Goal: Navigation & Orientation: Find specific page/section

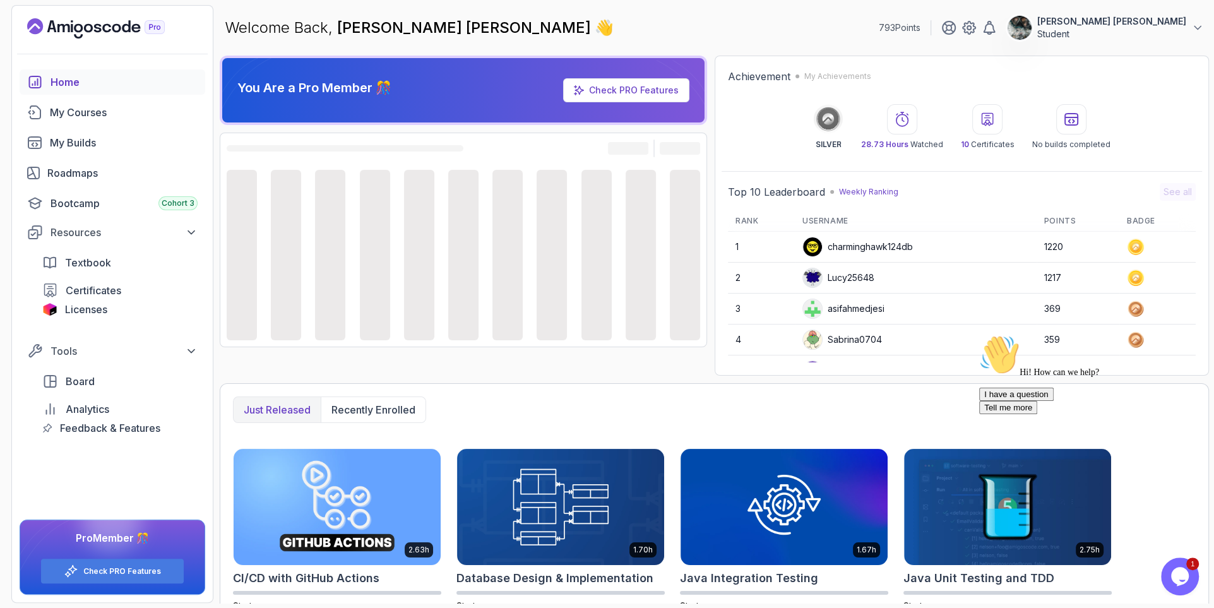
click at [1168, 573] on div "Opens Chat This icon Opens the chat window." at bounding box center [1180, 576] width 38 height 20
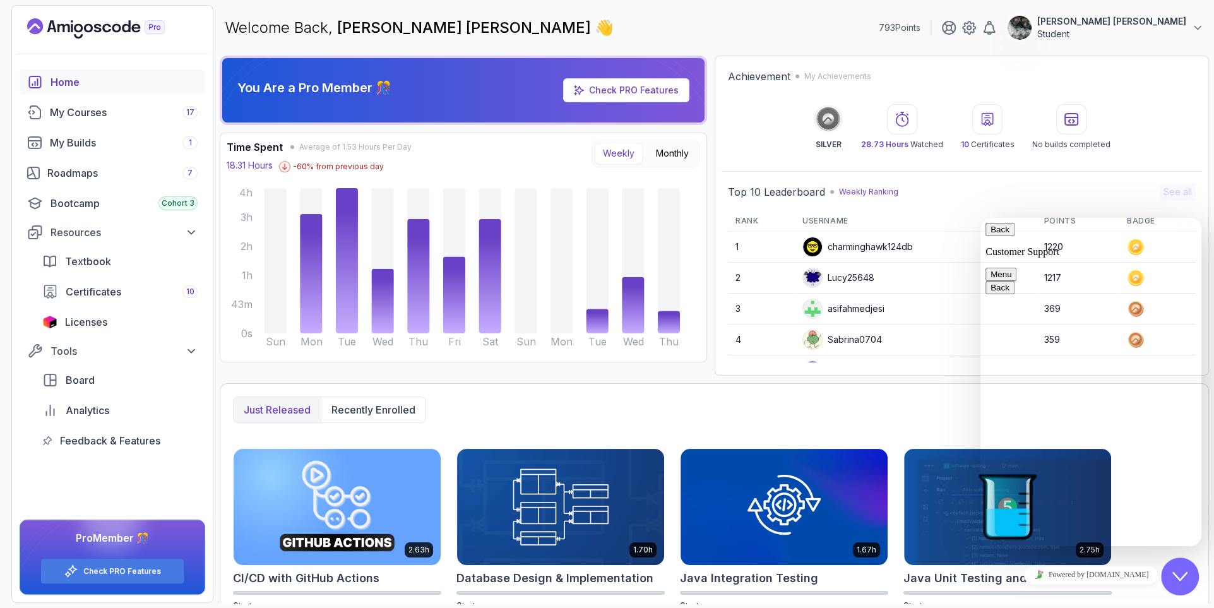
click at [1176, 583] on icon "Close Chat This icon closes the chat window." at bounding box center [1180, 576] width 15 height 15
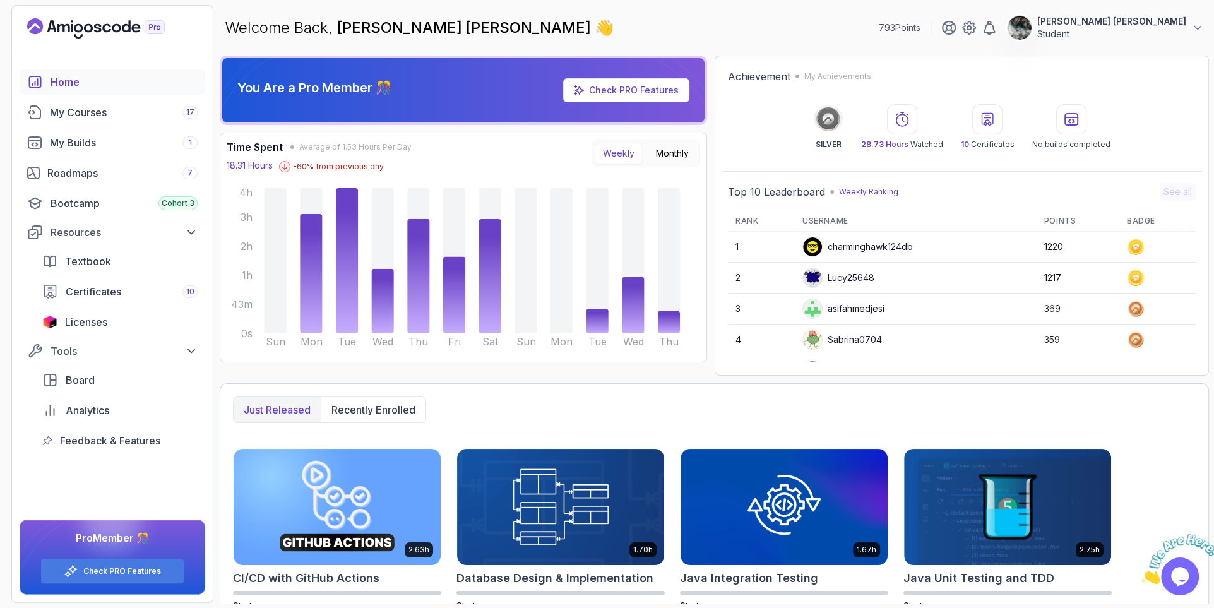
click at [1141, 575] on icon "Close" at bounding box center [1141, 580] width 0 height 11
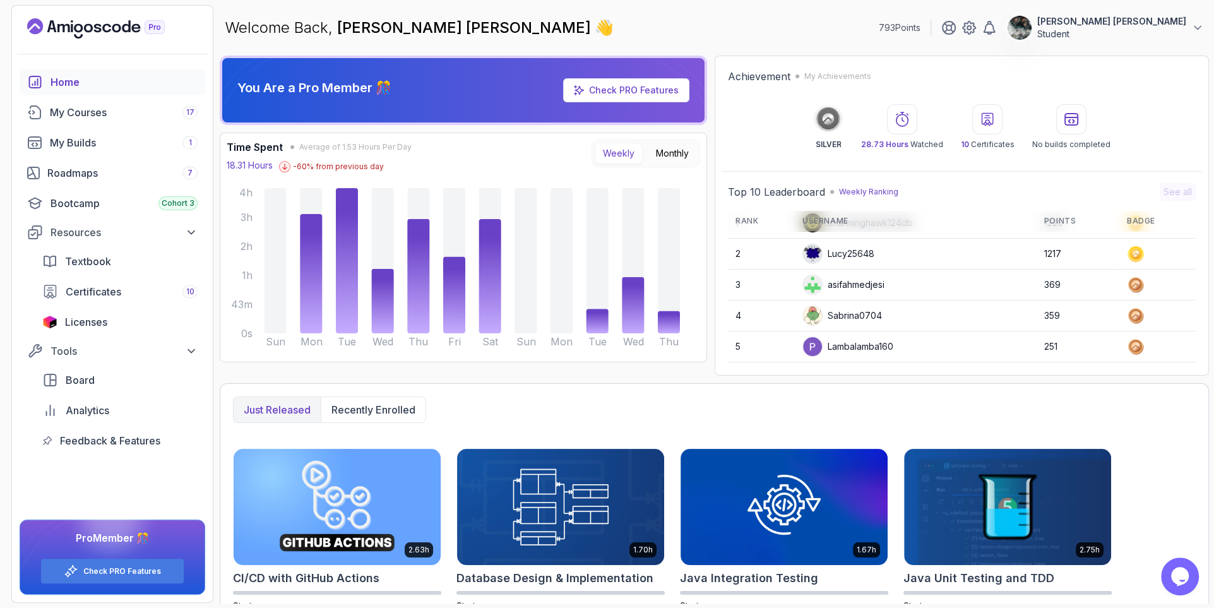
scroll to position [177, 0]
drag, startPoint x: 1075, startPoint y: 287, endPoint x: 731, endPoint y: 280, distance: 344.2
click at [731, 280] on tr "8 VankataSz 195" at bounding box center [962, 287] width 468 height 31
click at [740, 279] on td "8" at bounding box center [761, 287] width 67 height 31
drag, startPoint x: 733, startPoint y: 282, endPoint x: 1055, endPoint y: 284, distance: 322.0
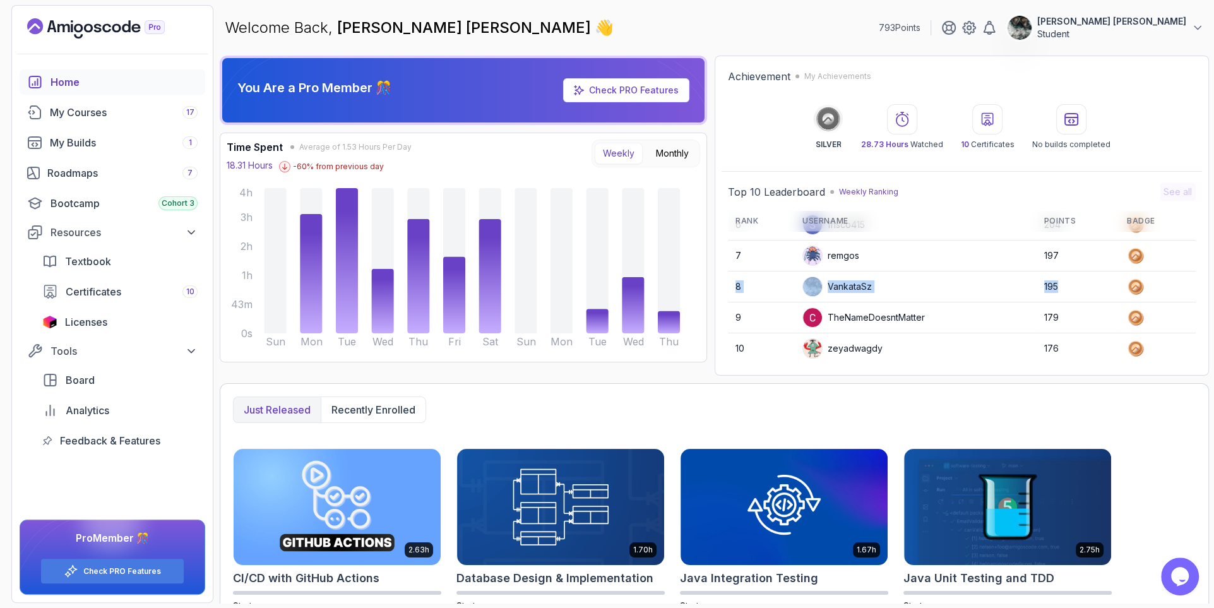
click at [1055, 284] on tr "8 VankataSz 195" at bounding box center [962, 287] width 468 height 31
click at [1055, 284] on td "195" at bounding box center [1078, 287] width 83 height 31
drag, startPoint x: 1060, startPoint y: 284, endPoint x: 735, endPoint y: 281, distance: 324.6
click at [731, 282] on tr "8 VankataSz 195" at bounding box center [962, 287] width 468 height 31
click at [952, 283] on td "VankataSz" at bounding box center [916, 287] width 242 height 30
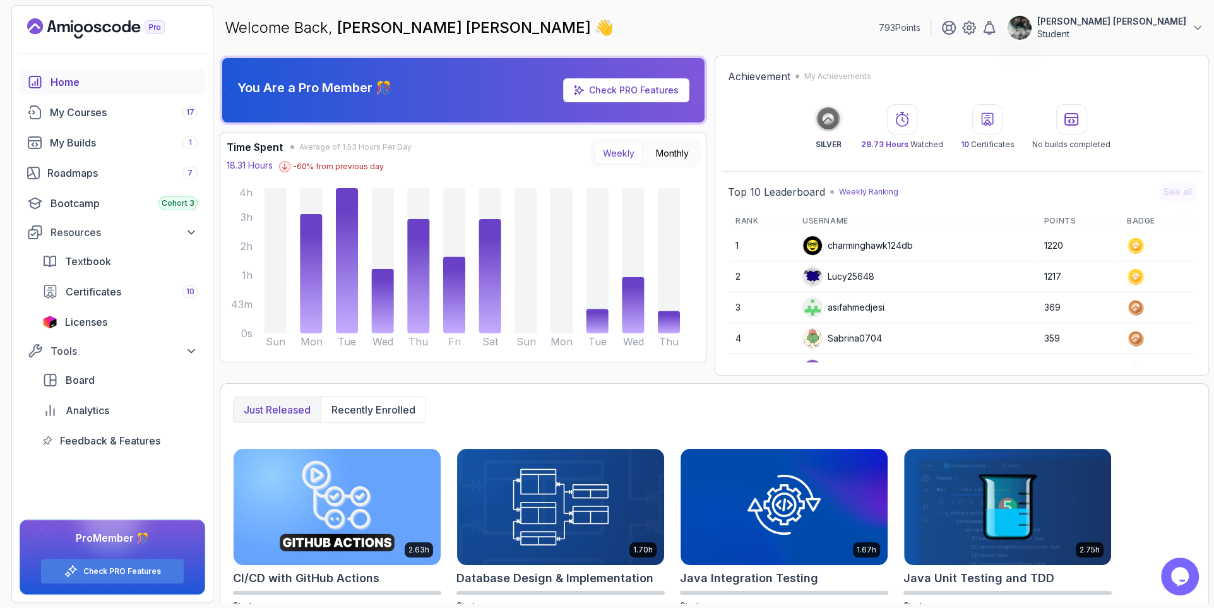
scroll to position [0, 0]
click at [839, 246] on div "charminghawk124db" at bounding box center [858, 247] width 111 height 20
click at [880, 256] on td "charminghawk124db" at bounding box center [916, 247] width 242 height 30
click at [856, 306] on div "asifahmedjesi" at bounding box center [844, 309] width 82 height 20
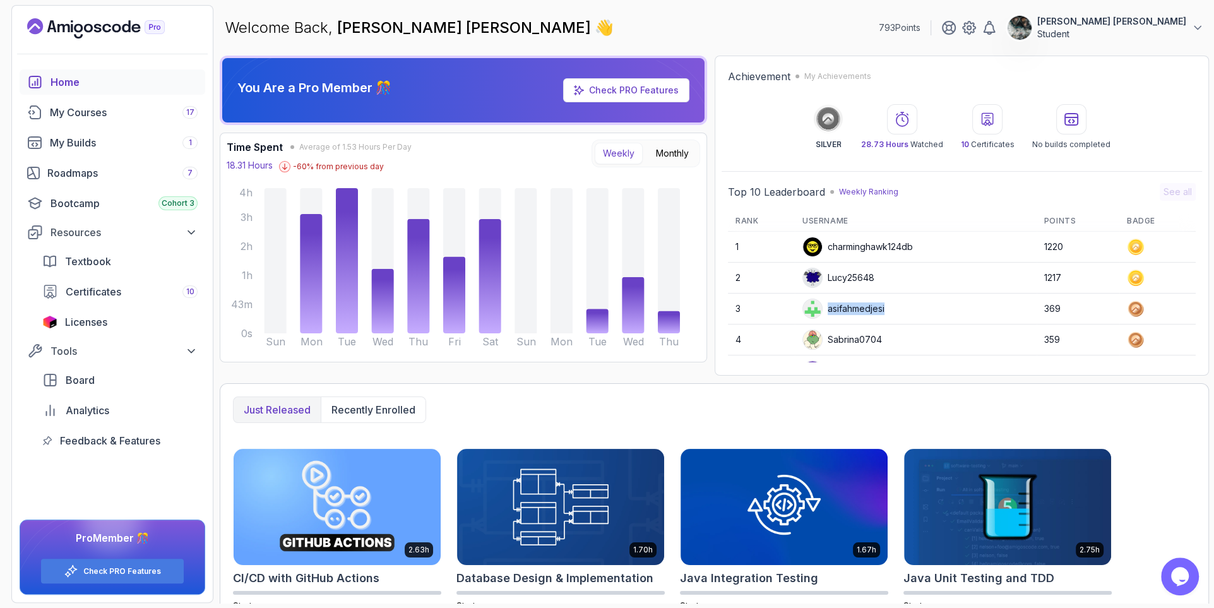
click at [856, 306] on div "asifahmedjesi" at bounding box center [844, 309] width 82 height 20
click at [944, 316] on td "asifahmedjesi" at bounding box center [916, 309] width 242 height 30
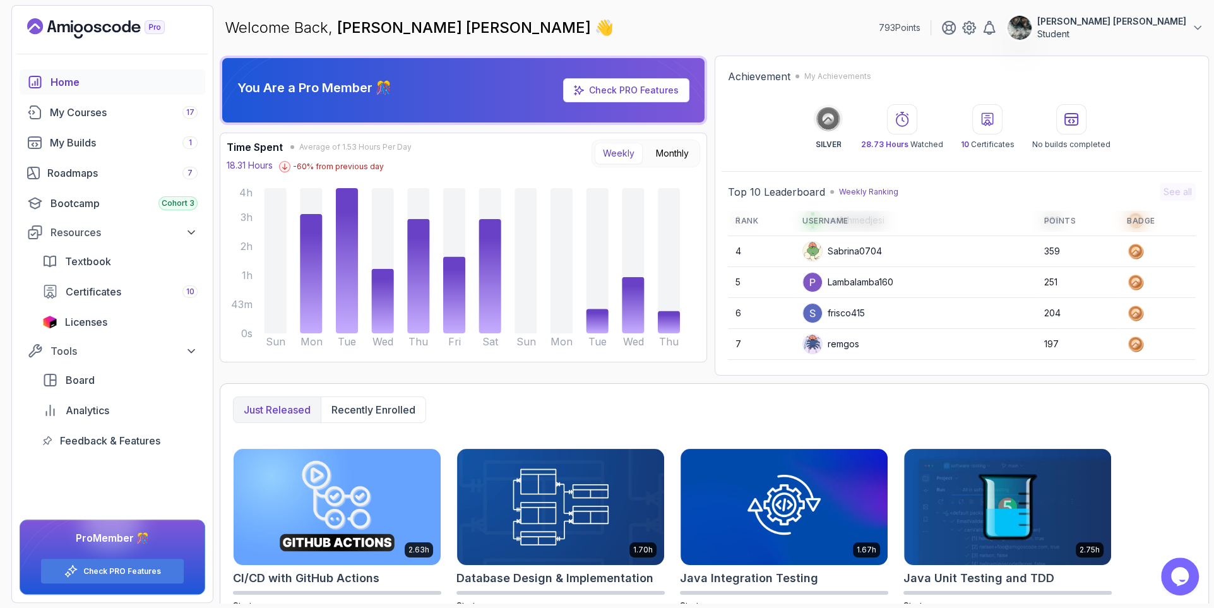
scroll to position [89, 0]
click at [858, 286] on div "Lambalamba160" at bounding box center [848, 282] width 91 height 20
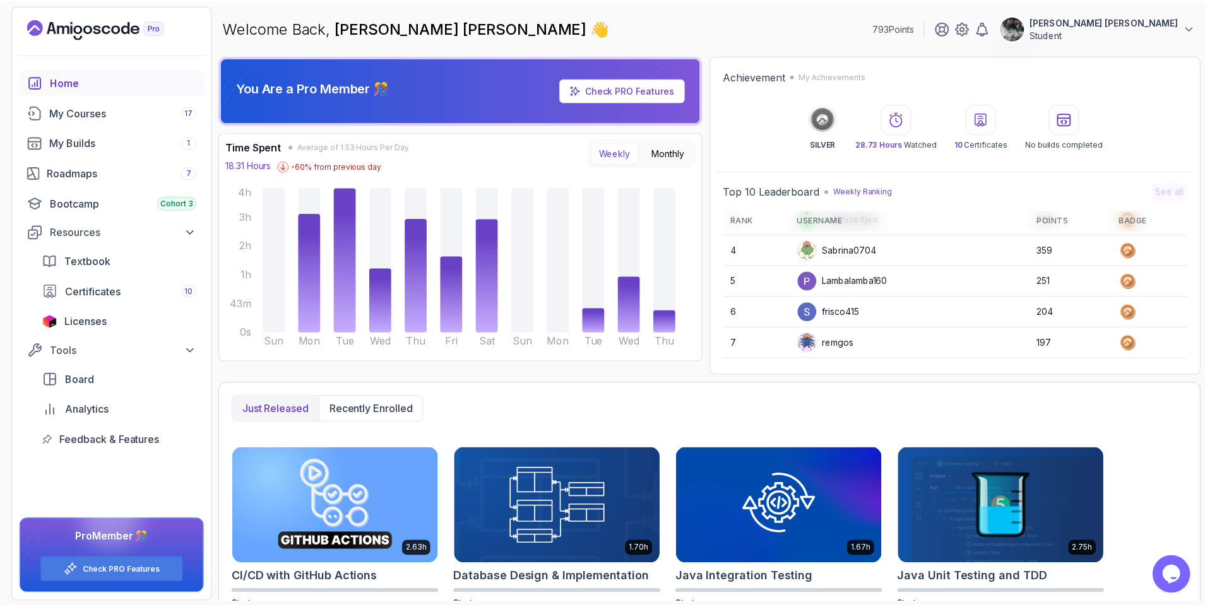
scroll to position [90, 0]
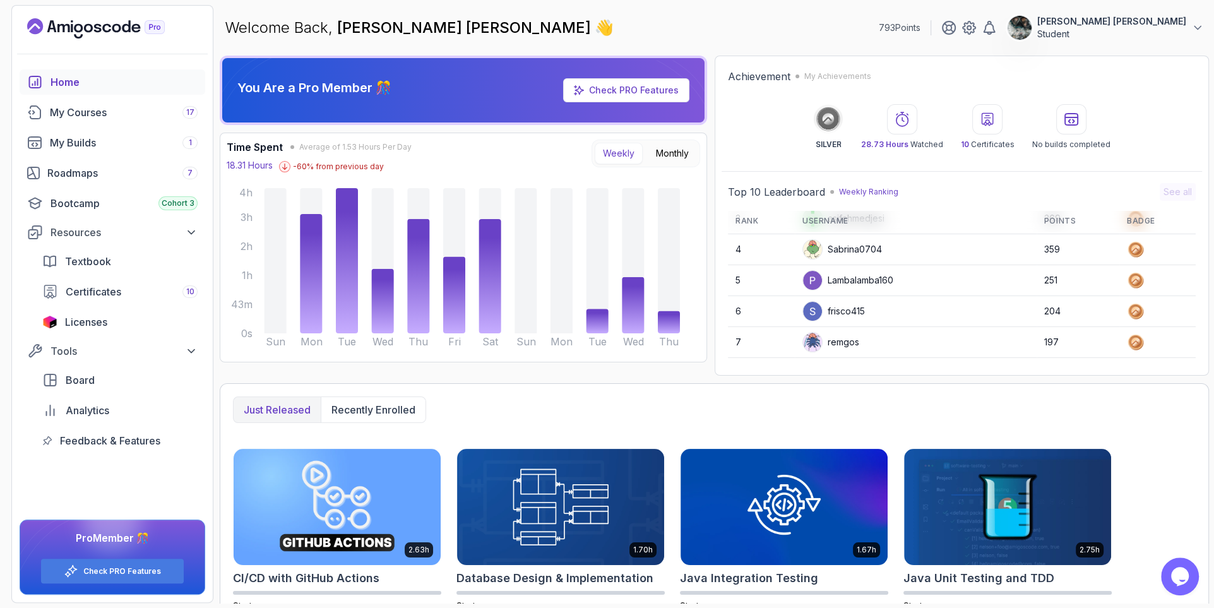
click at [876, 277] on div "Lambalamba160" at bounding box center [848, 280] width 91 height 20
click at [849, 313] on div "frisco415" at bounding box center [834, 311] width 63 height 20
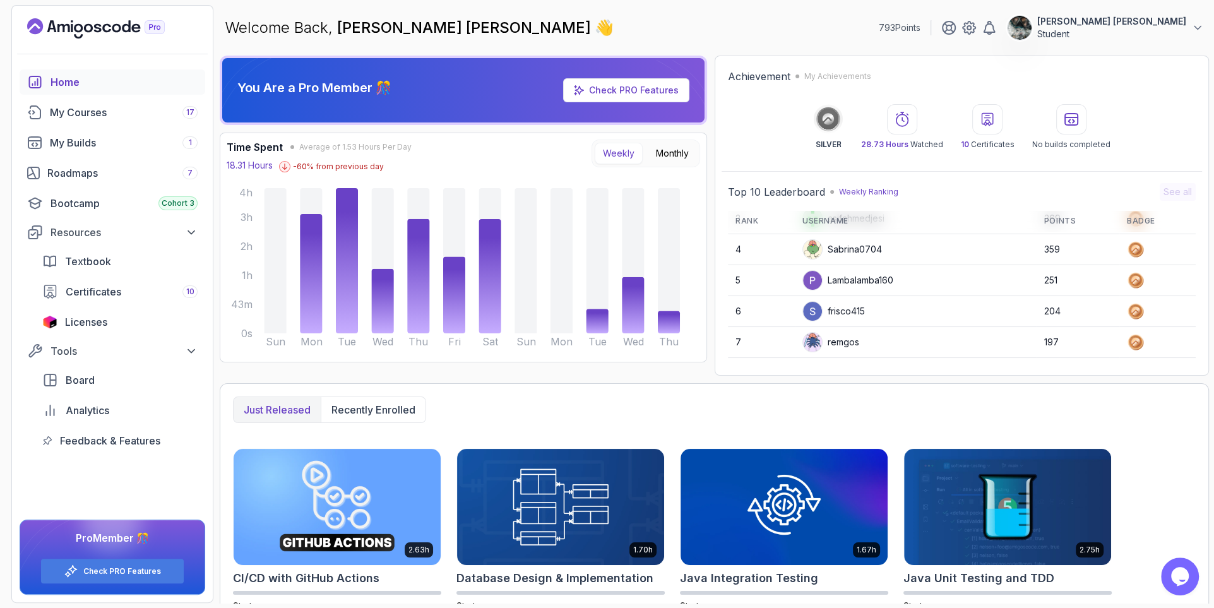
click at [875, 311] on td "frisco415" at bounding box center [916, 311] width 242 height 30
drag, startPoint x: 854, startPoint y: 311, endPoint x: 829, endPoint y: 313, distance: 25.3
click at [829, 313] on div "frisco415" at bounding box center [834, 311] width 63 height 20
click at [849, 309] on div "frisco415" at bounding box center [834, 311] width 63 height 20
drag, startPoint x: 861, startPoint y: 309, endPoint x: 830, endPoint y: 313, distance: 31.3
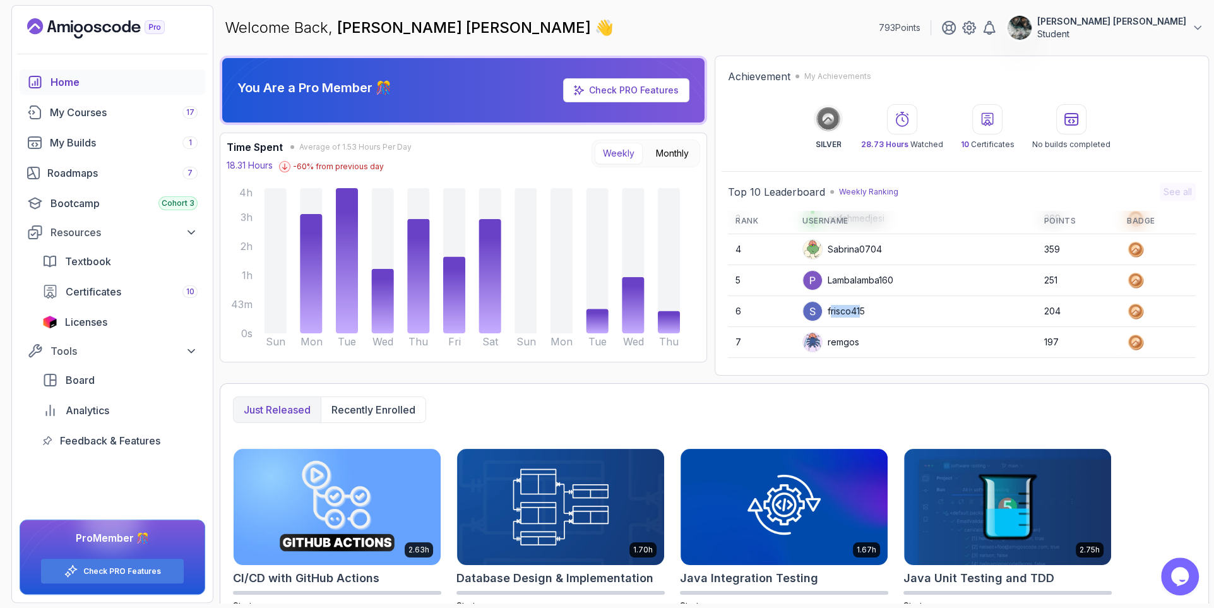
click at [830, 313] on div "frisco415" at bounding box center [834, 311] width 63 height 20
click at [861, 319] on div "frisco415" at bounding box center [834, 311] width 63 height 20
click at [71, 37] on icon "Landing page" at bounding box center [96, 28] width 138 height 20
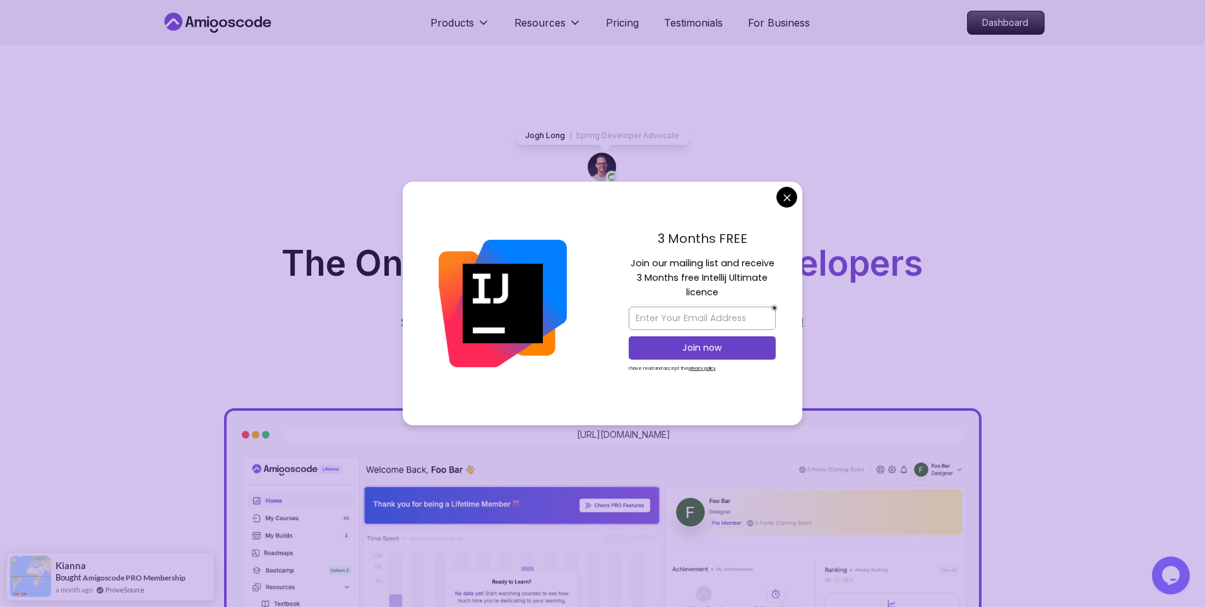
click at [799, 196] on div "3 Months FREE Join our mailing list and receive 3 Months free Intellij Ultimate…" at bounding box center [702, 304] width 200 height 244
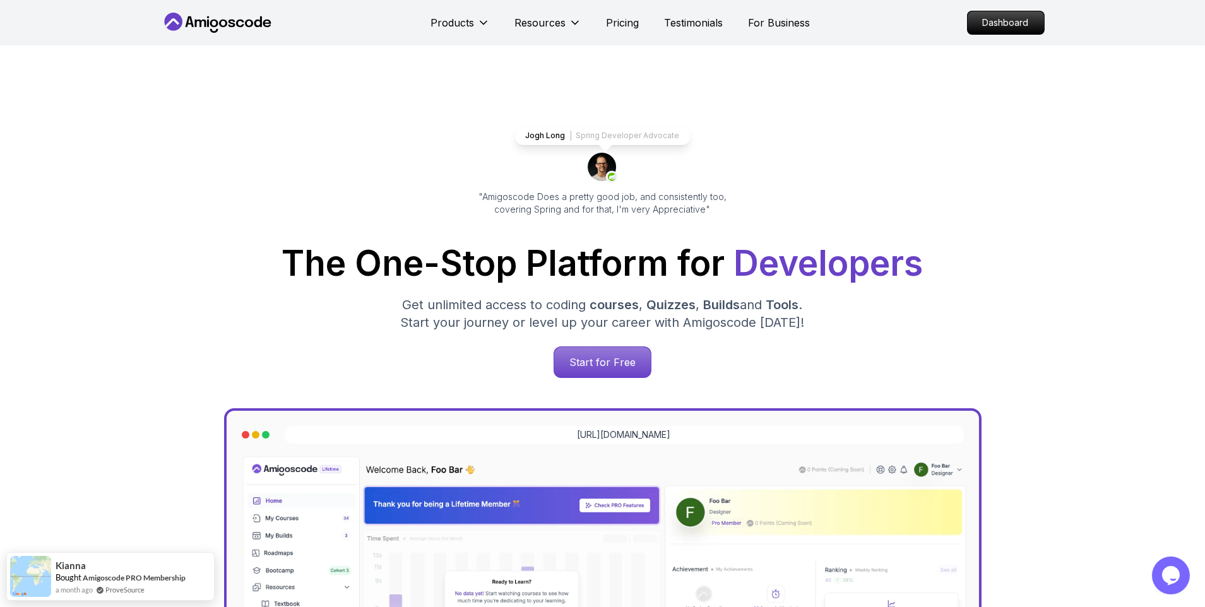
click at [224, 138] on div "Jogh Long Spring Developer Advocate "Amigoscode Does a pretty good job, and con…" at bounding box center [603, 515] width 884 height 941
